Goal: Information Seeking & Learning: Learn about a topic

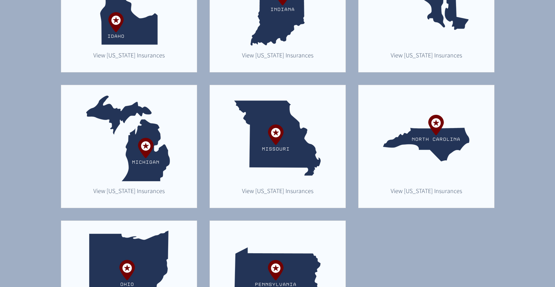
scroll to position [407, 0]
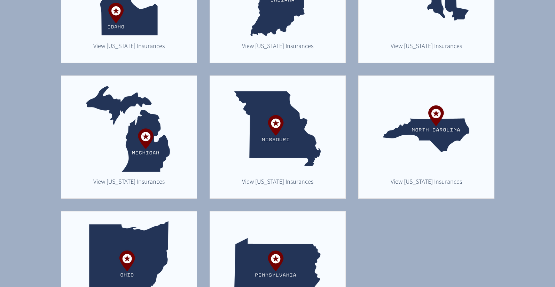
click at [140, 150] on img "main content" at bounding box center [129, 129] width 86 height 86
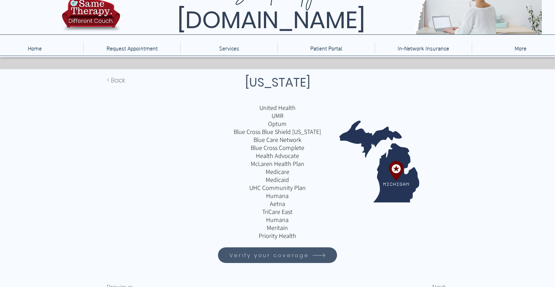
scroll to position [43, 0]
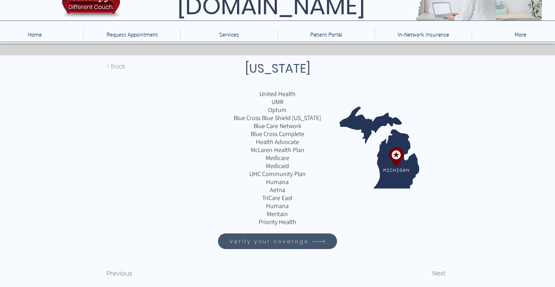
click at [118, 65] on span "< Back" at bounding box center [116, 66] width 18 height 9
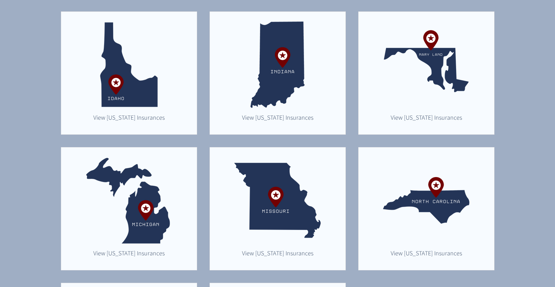
scroll to position [303, 0]
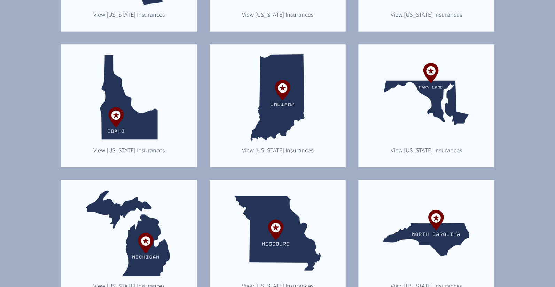
click at [439, 106] on img "main content" at bounding box center [426, 97] width 86 height 86
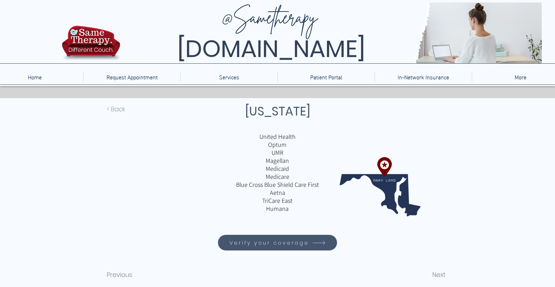
click at [113, 110] on span "< Back" at bounding box center [116, 108] width 18 height 9
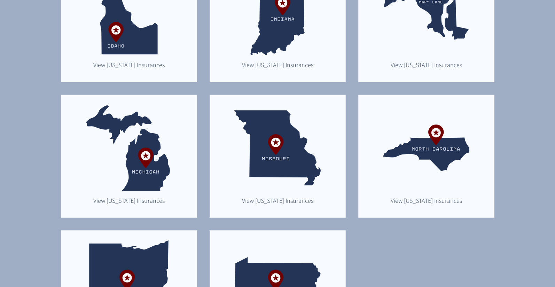
scroll to position [389, 0]
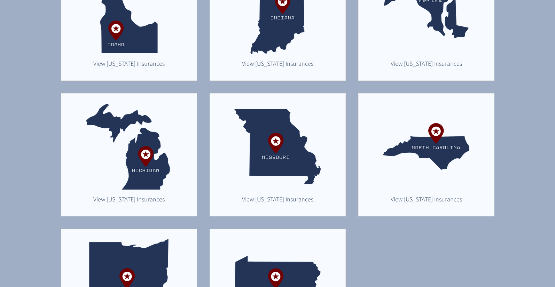
click at [116, 177] on img "main content" at bounding box center [129, 146] width 86 height 86
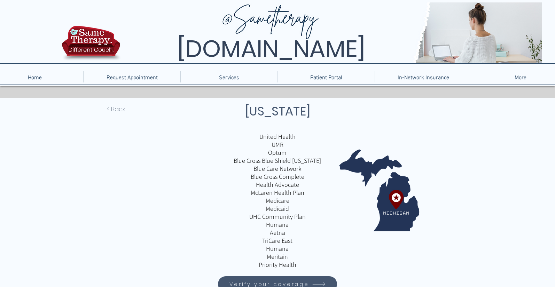
click at [111, 109] on span "< Back" at bounding box center [116, 108] width 18 height 9
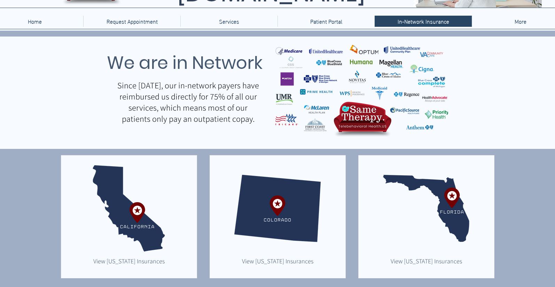
scroll to position [115, 0]
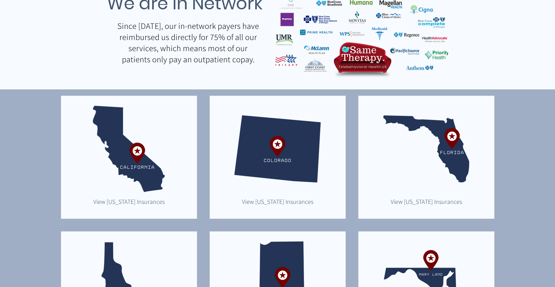
click at [470, 147] on div "main content" at bounding box center [426, 157] width 135 height 123
click at [455, 148] on img "main content" at bounding box center [426, 149] width 86 height 86
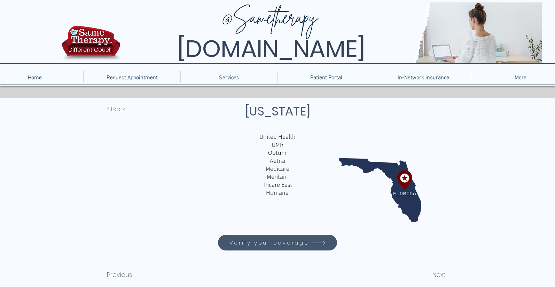
click at [118, 109] on span "< Back" at bounding box center [116, 108] width 18 height 9
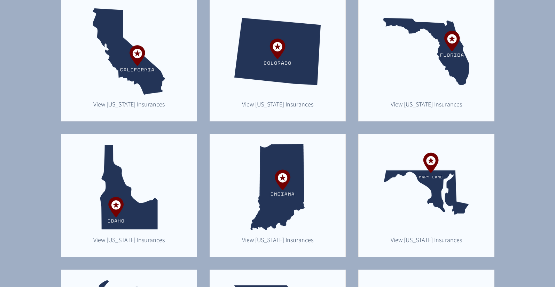
scroll to position [214, 0]
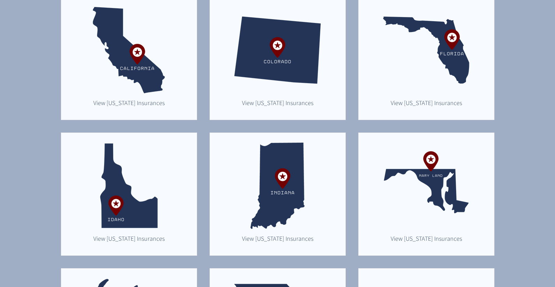
click at [153, 79] on img "main content" at bounding box center [129, 50] width 86 height 86
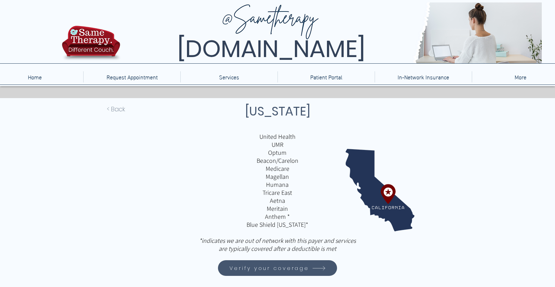
click at [122, 109] on span "< Back" at bounding box center [116, 108] width 18 height 9
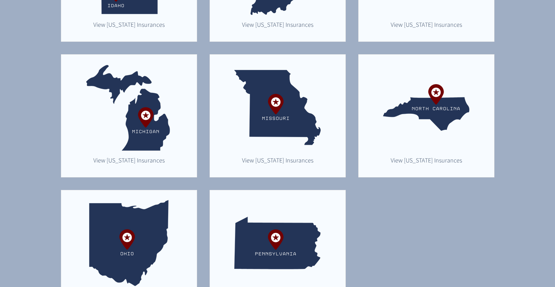
scroll to position [430, 0]
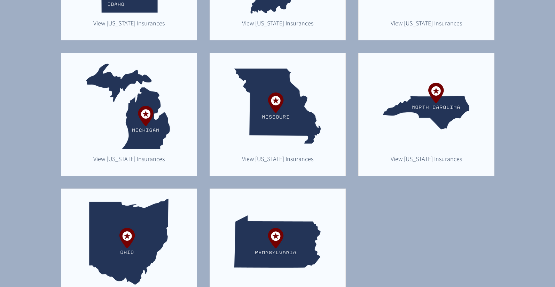
click at [127, 233] on img "main content" at bounding box center [129, 242] width 86 height 86
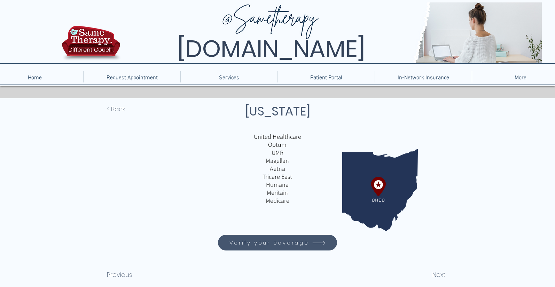
click at [122, 110] on span "< Back" at bounding box center [116, 108] width 18 height 9
